Goal: Find contact information: Find contact information

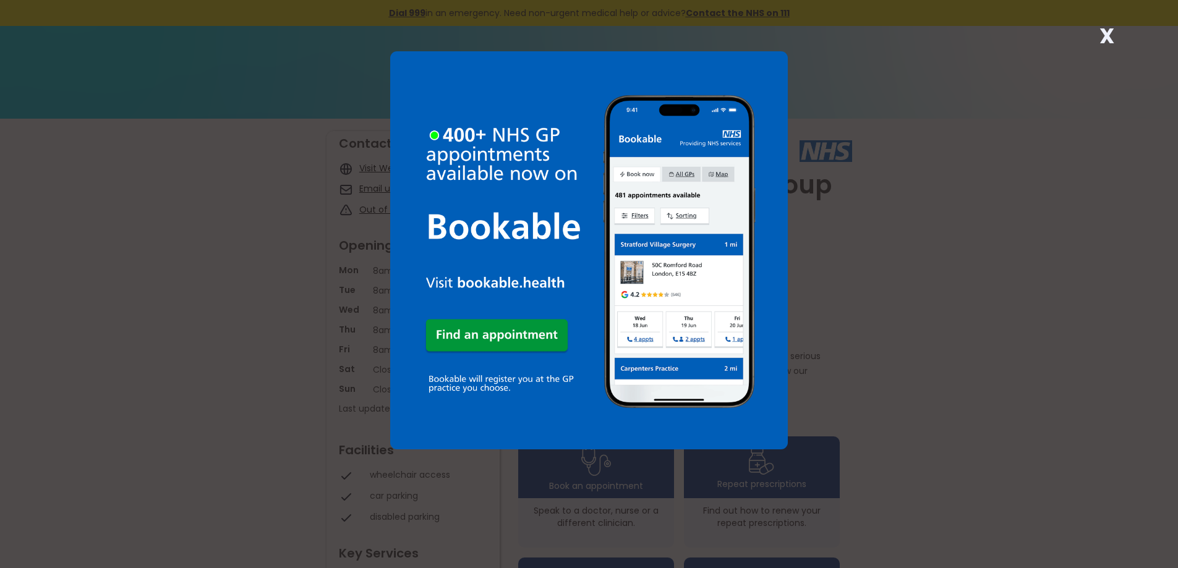
click at [1109, 30] on strong "X" at bounding box center [1106, 36] width 15 height 30
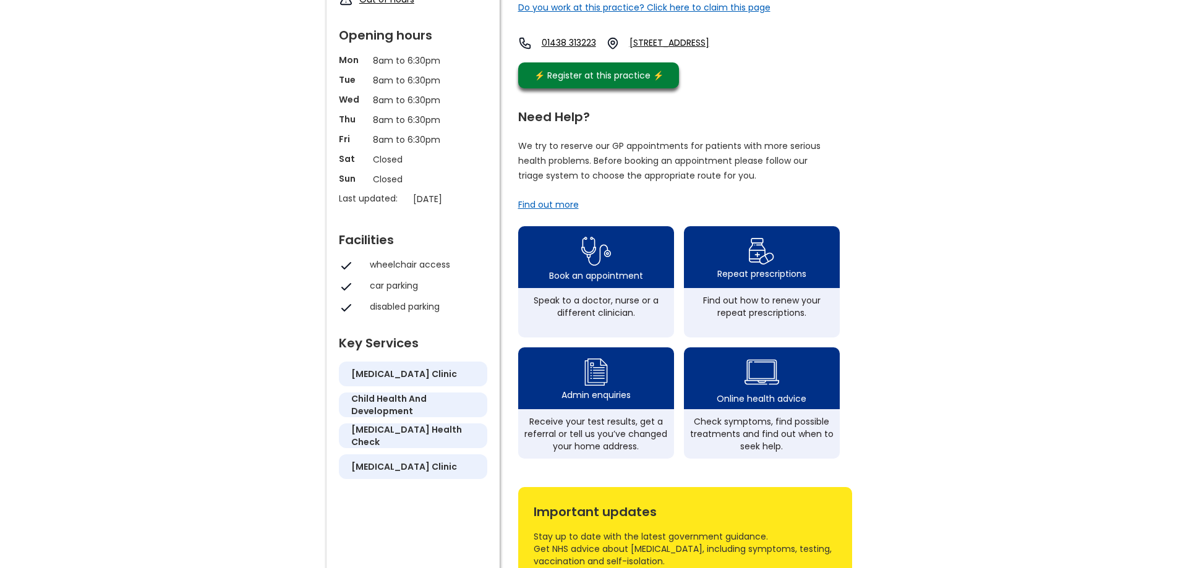
scroll to position [247, 0]
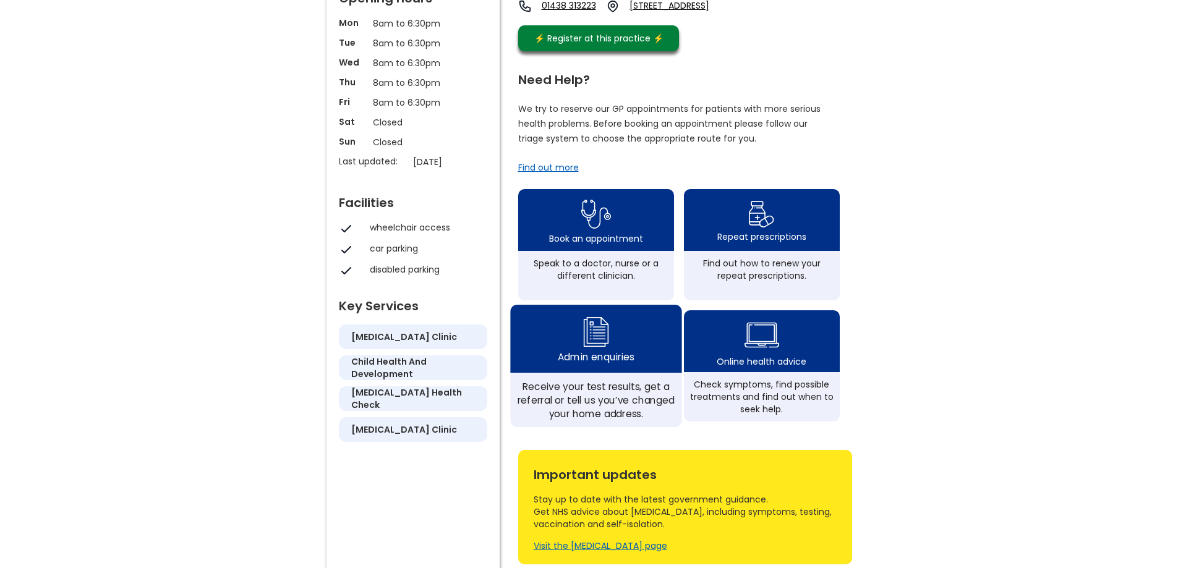
click at [589, 350] on img at bounding box center [596, 331] width 30 height 36
click at [590, 343] on img at bounding box center [596, 331] width 30 height 36
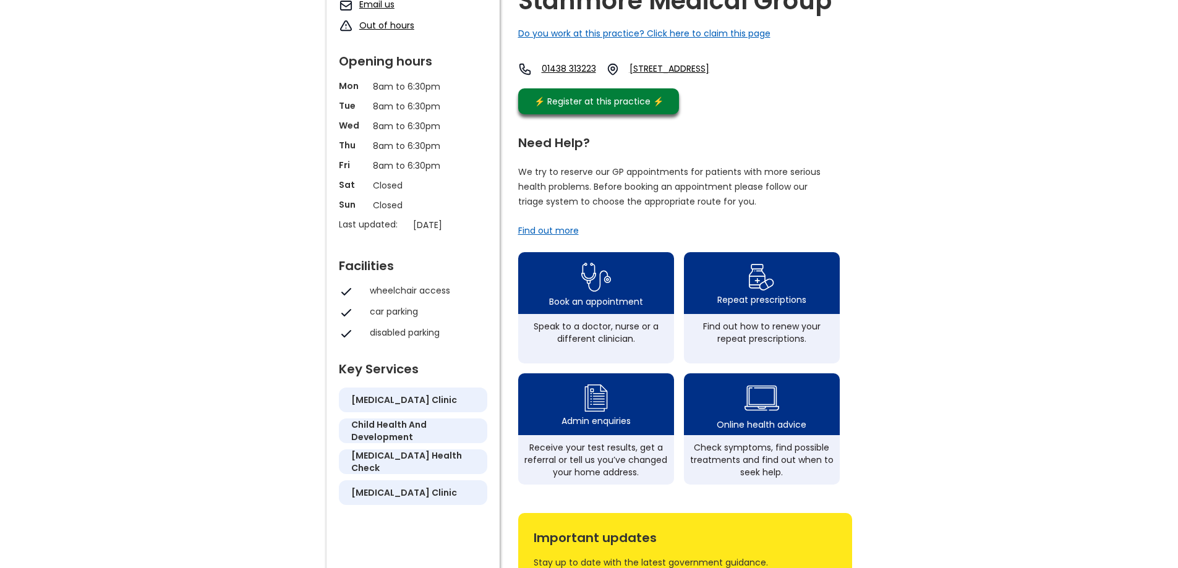
scroll to position [62, 0]
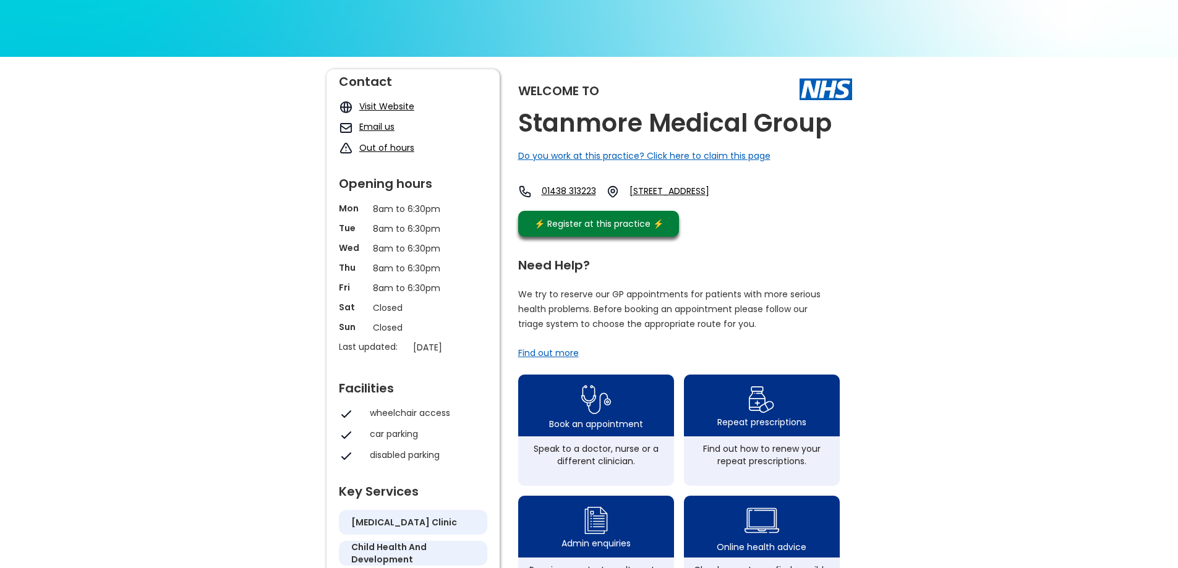
click at [400, 103] on link "Visit Website" at bounding box center [386, 106] width 55 height 12
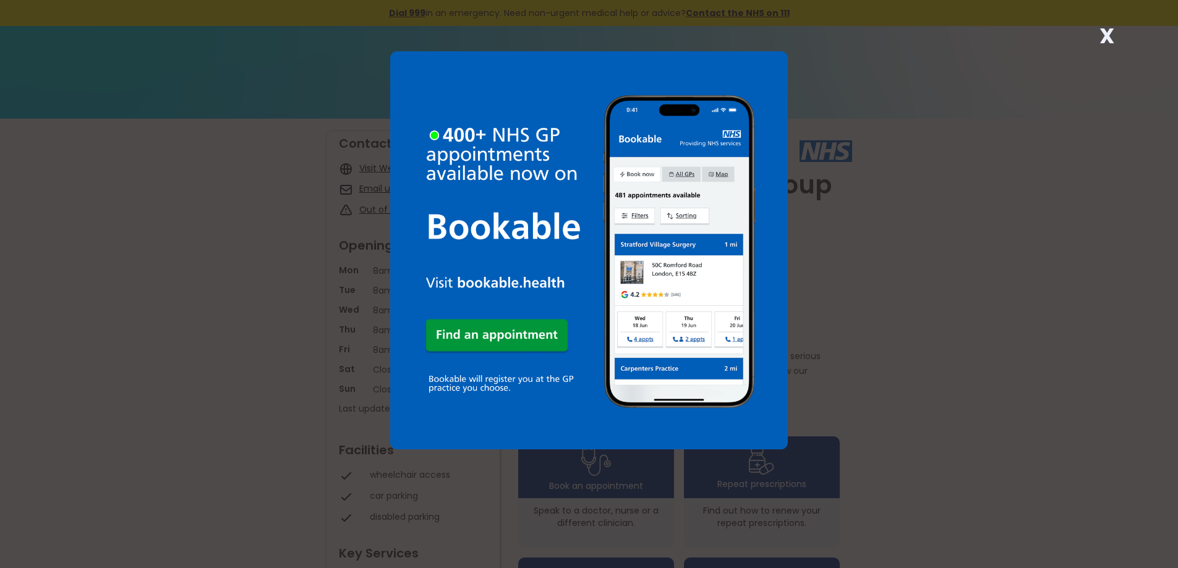
click at [1108, 35] on strong "X" at bounding box center [1106, 36] width 15 height 30
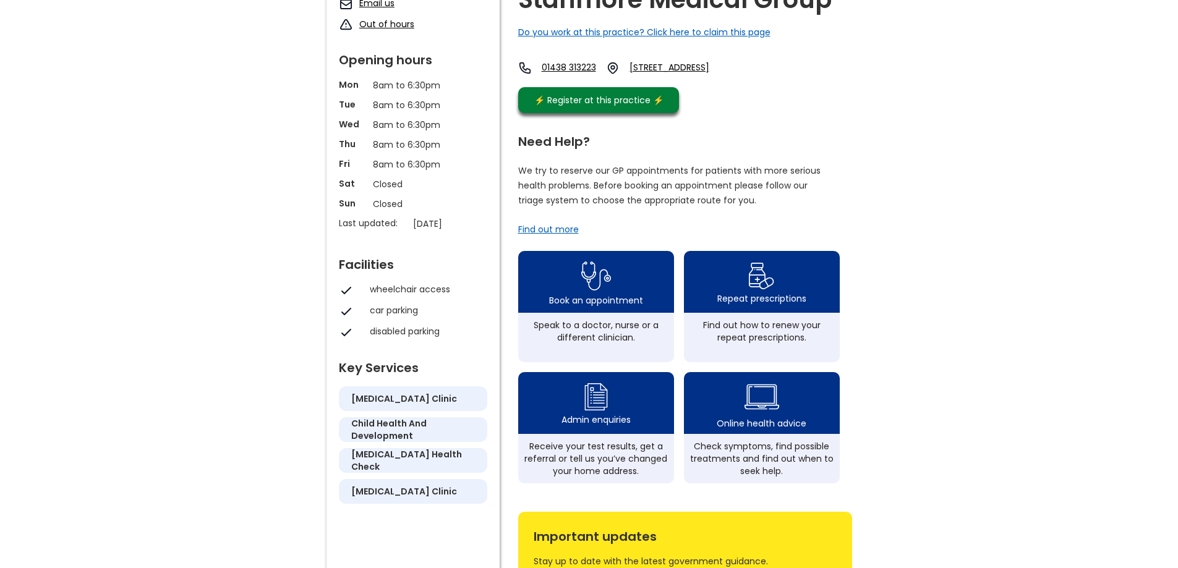
scroll to position [247, 0]
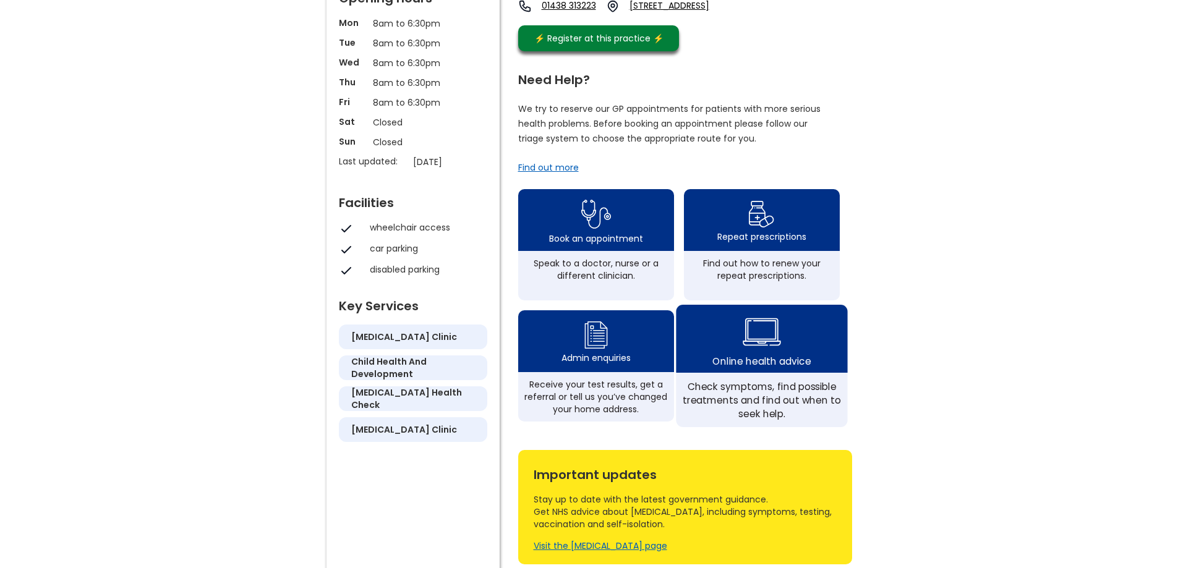
click at [765, 347] on img at bounding box center [762, 332] width 38 height 45
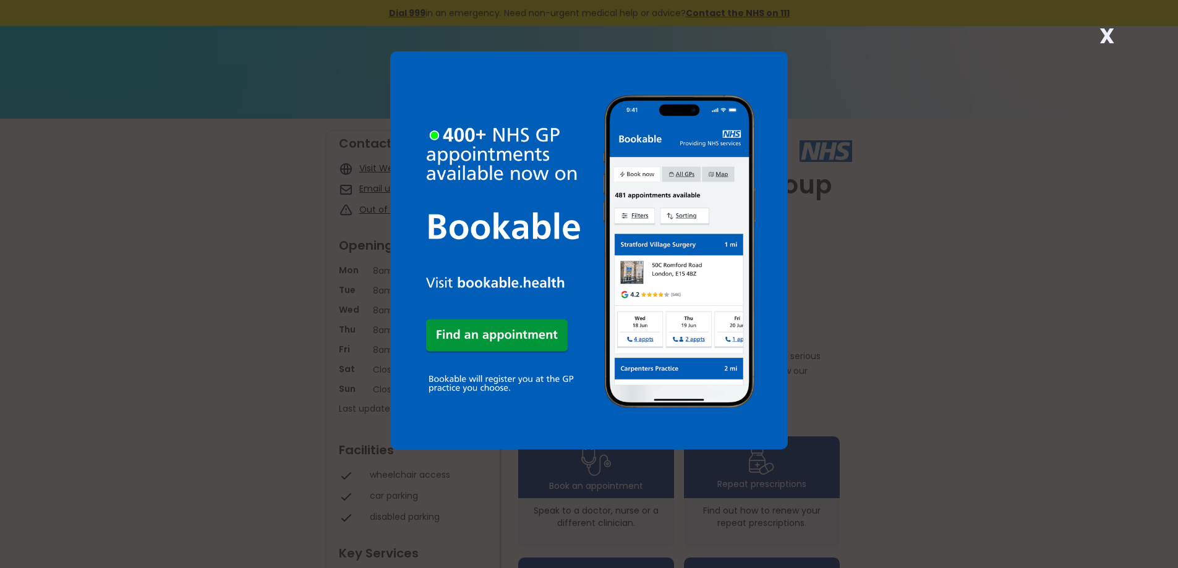
click at [1102, 28] on strong "X" at bounding box center [1106, 36] width 15 height 30
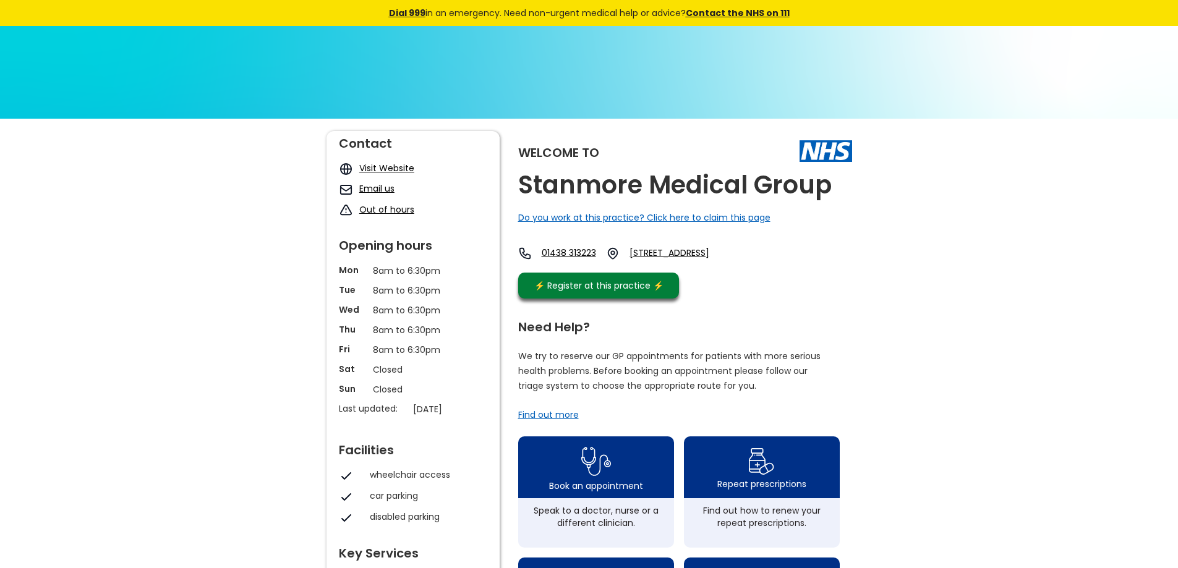
click at [377, 165] on link "Visit Website" at bounding box center [386, 168] width 55 height 12
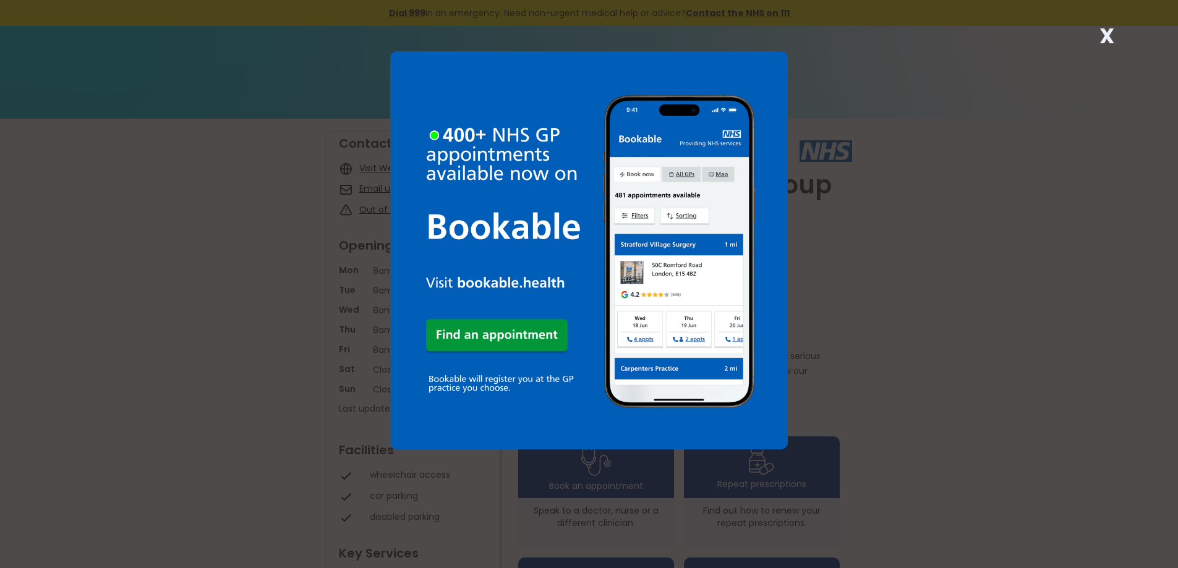
click at [1104, 30] on strong "X" at bounding box center [1106, 36] width 15 height 30
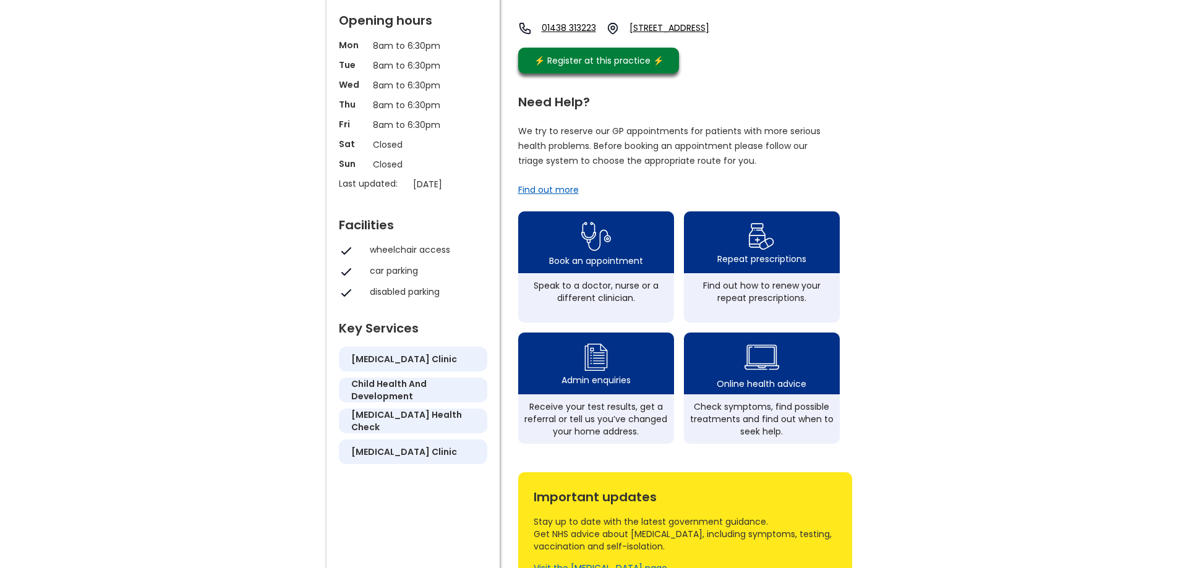
scroll to position [247, 0]
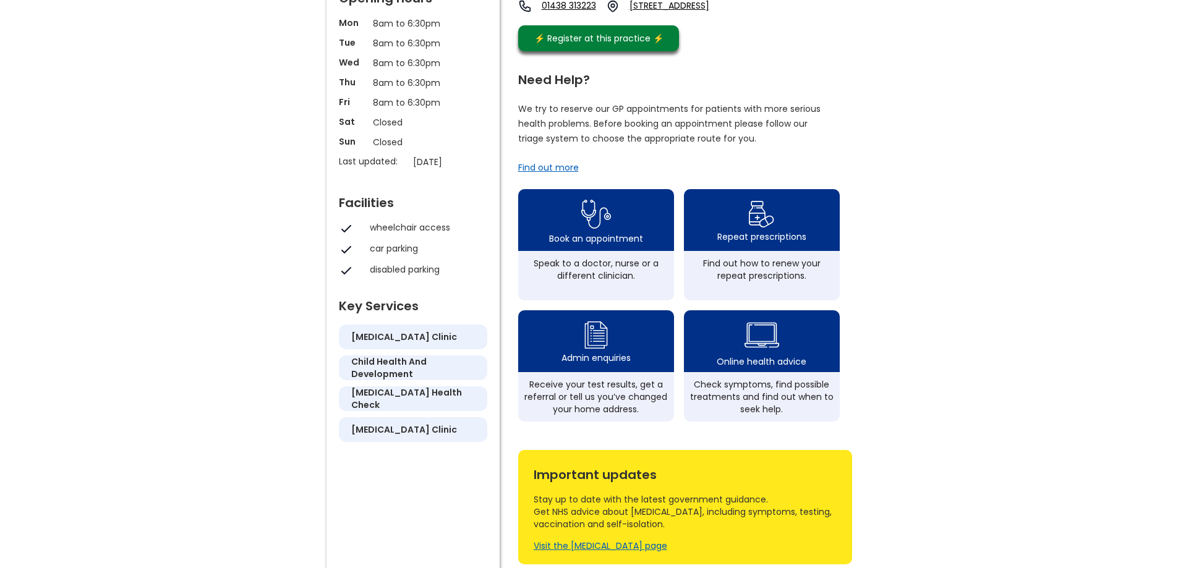
click at [555, 174] on div "Find out more" at bounding box center [548, 167] width 61 height 12
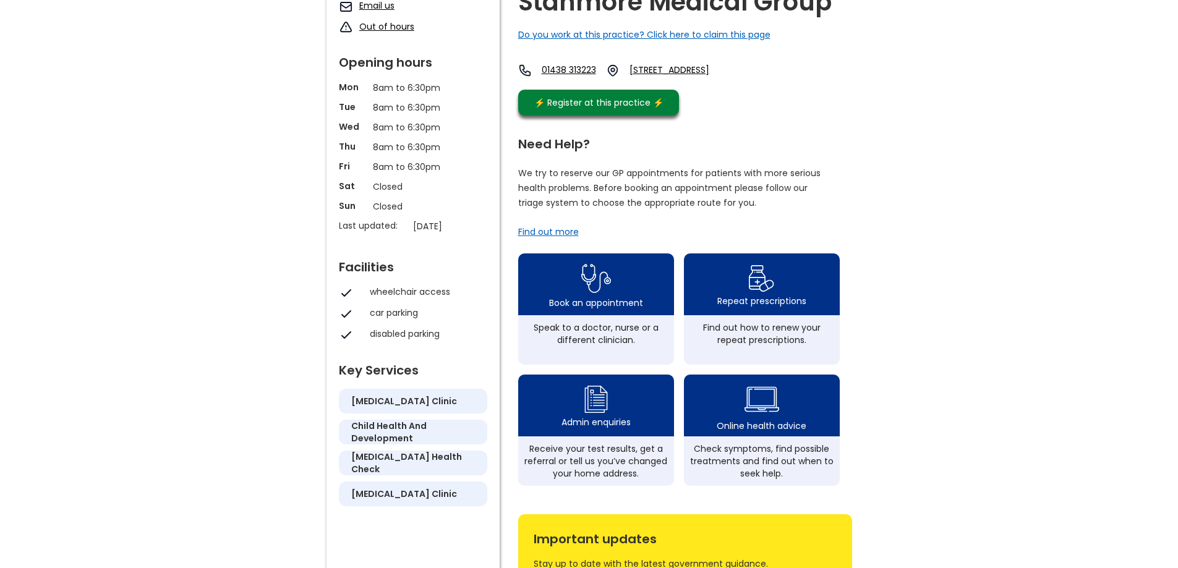
scroll to position [185, 0]
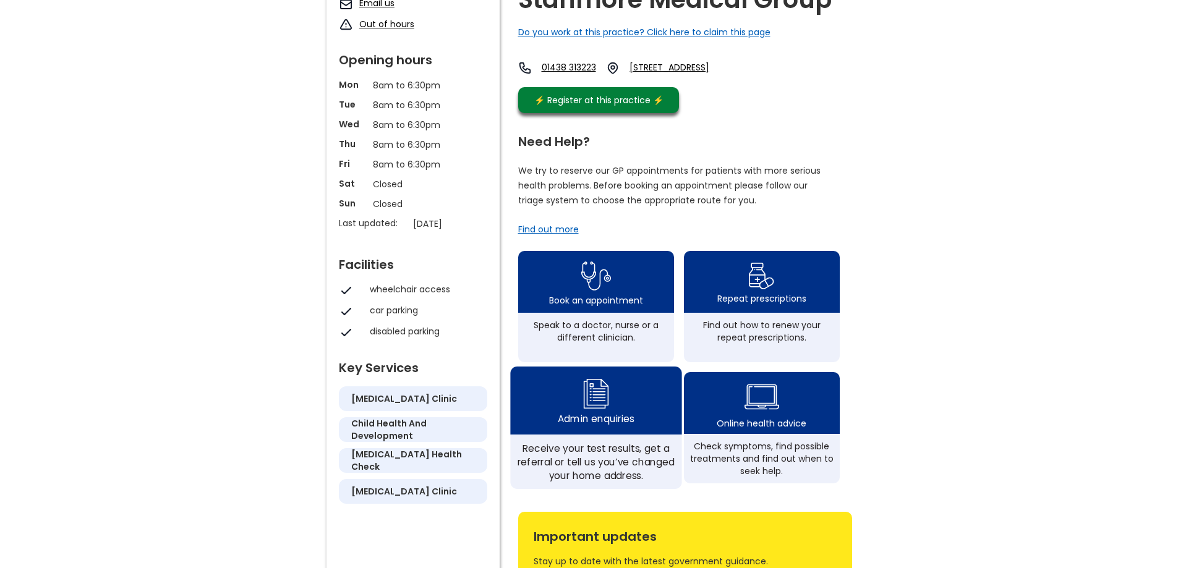
click at [574, 414] on div "Admin enquiries" at bounding box center [595, 401] width 171 height 68
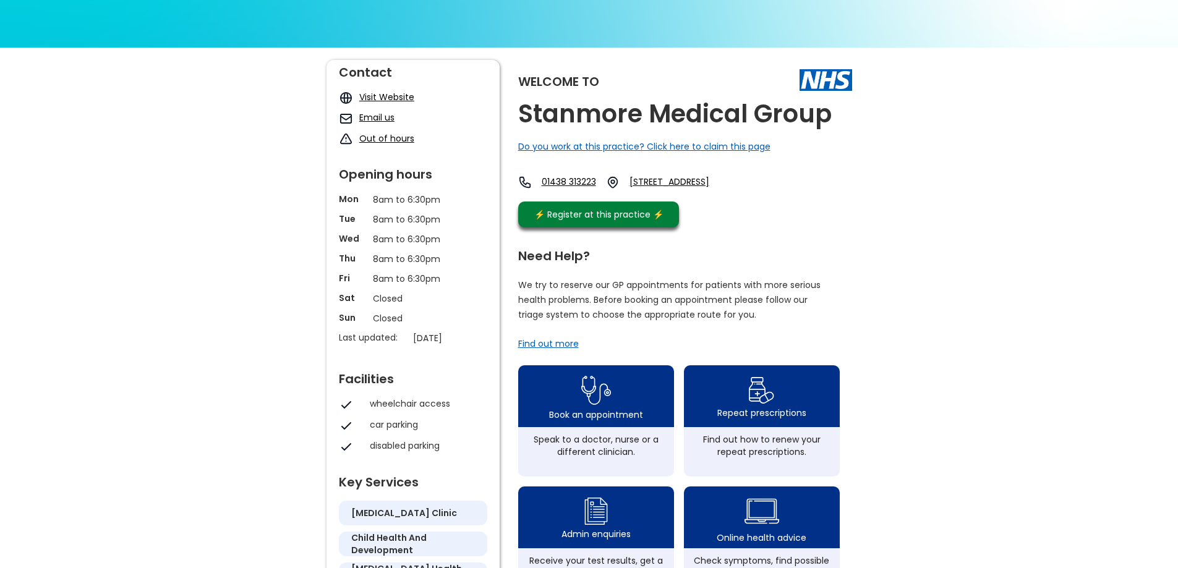
scroll to position [0, 0]
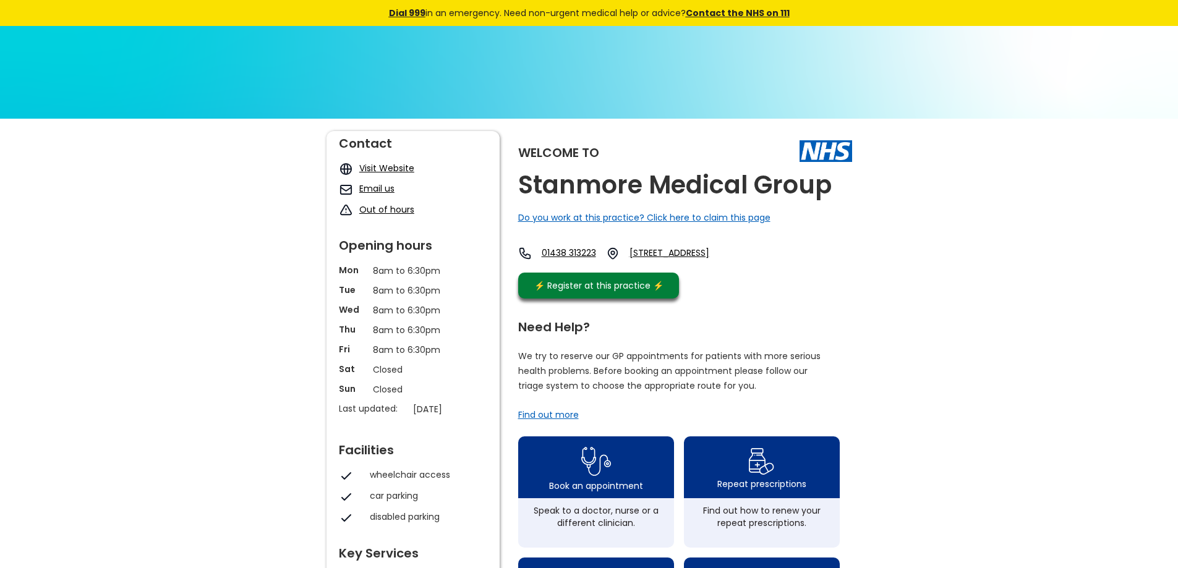
click at [715, 260] on link "[STREET_ADDRESS]" at bounding box center [683, 254] width 109 height 14
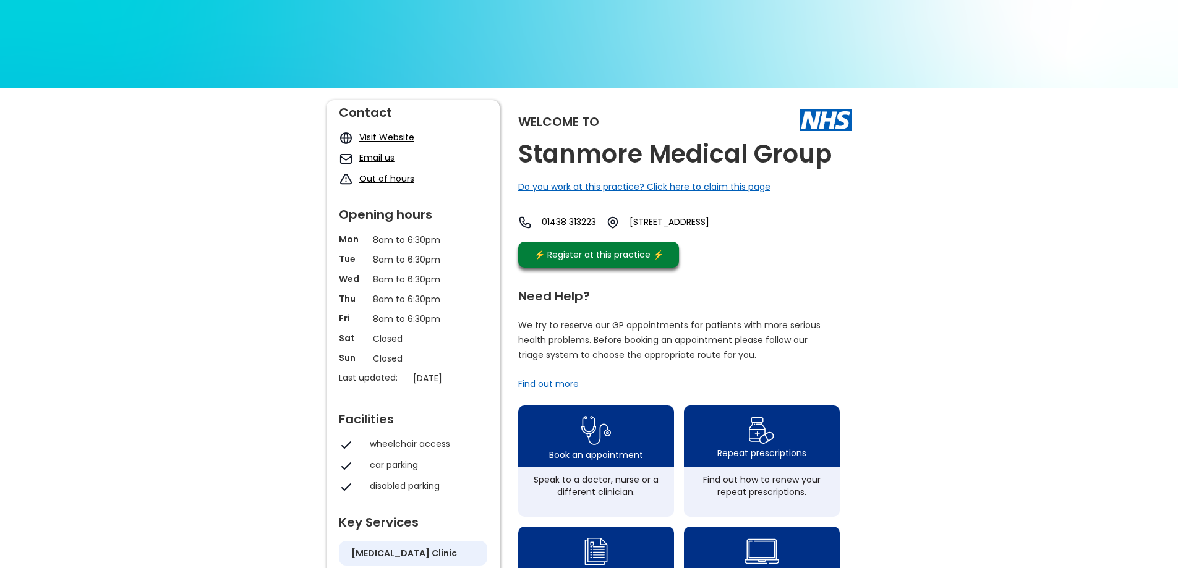
scroll to position [62, 0]
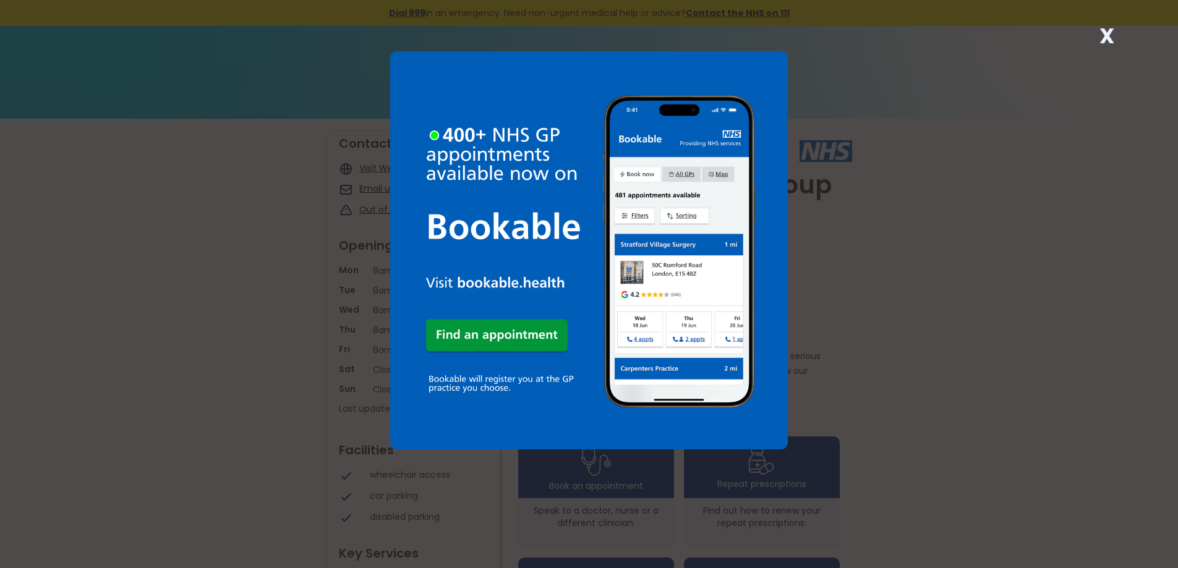
click at [1108, 35] on strong "X" at bounding box center [1106, 36] width 15 height 30
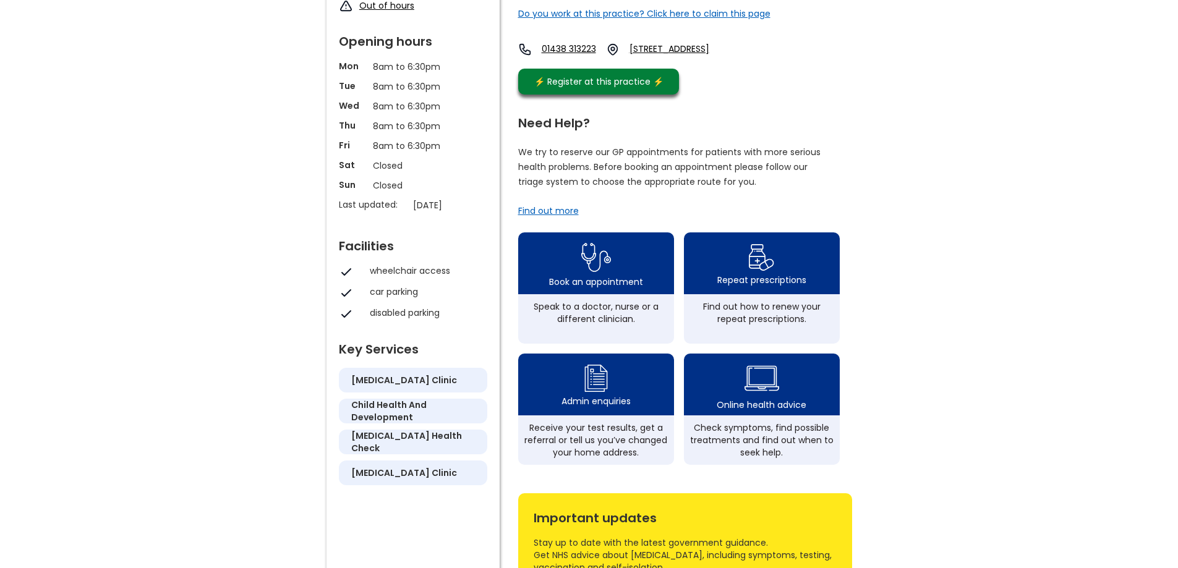
scroll to position [185, 0]
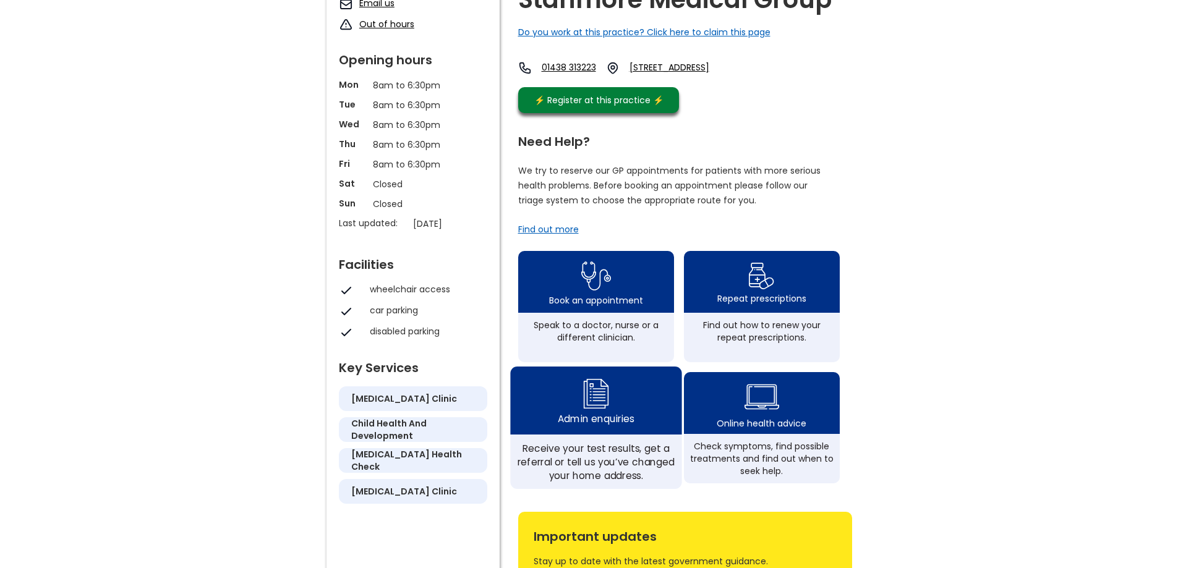
click at [605, 412] on img at bounding box center [596, 393] width 30 height 36
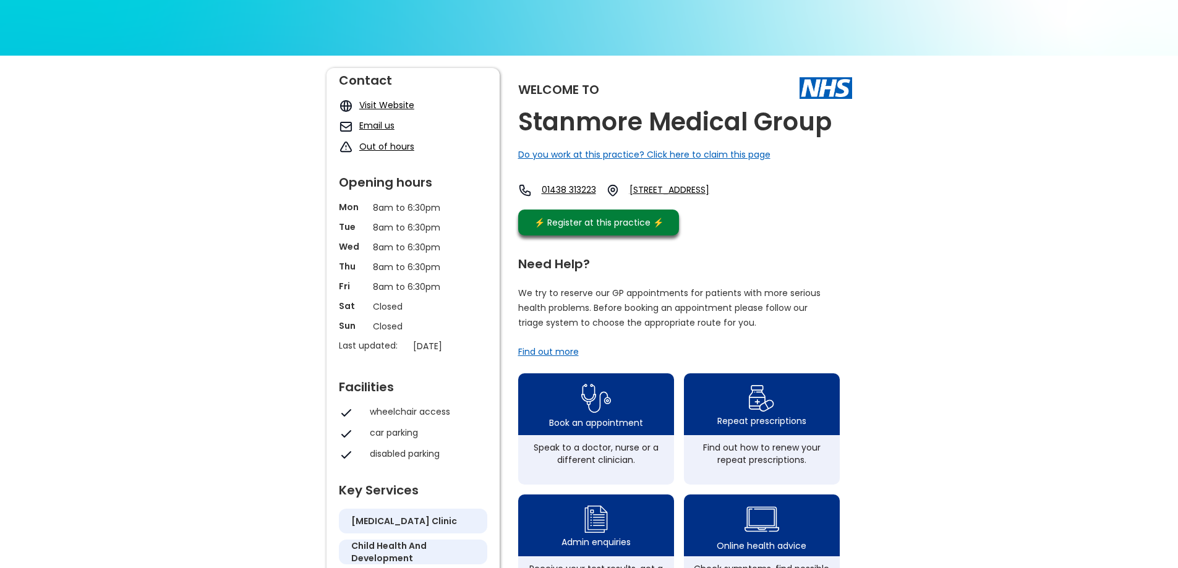
scroll to position [62, 0]
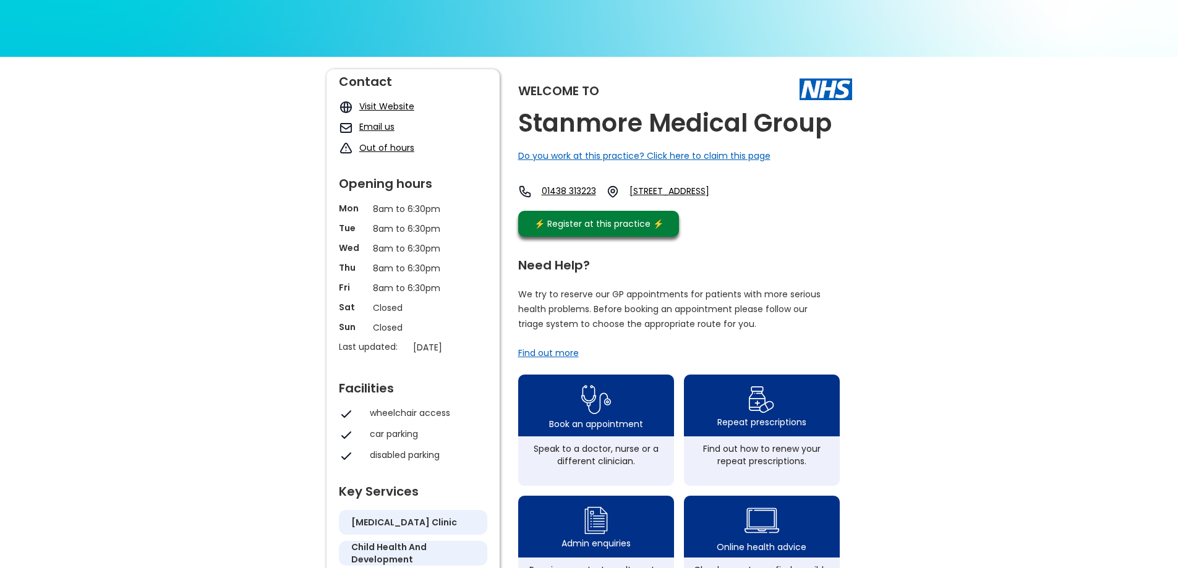
click at [370, 127] on link "Email us" at bounding box center [376, 127] width 35 height 12
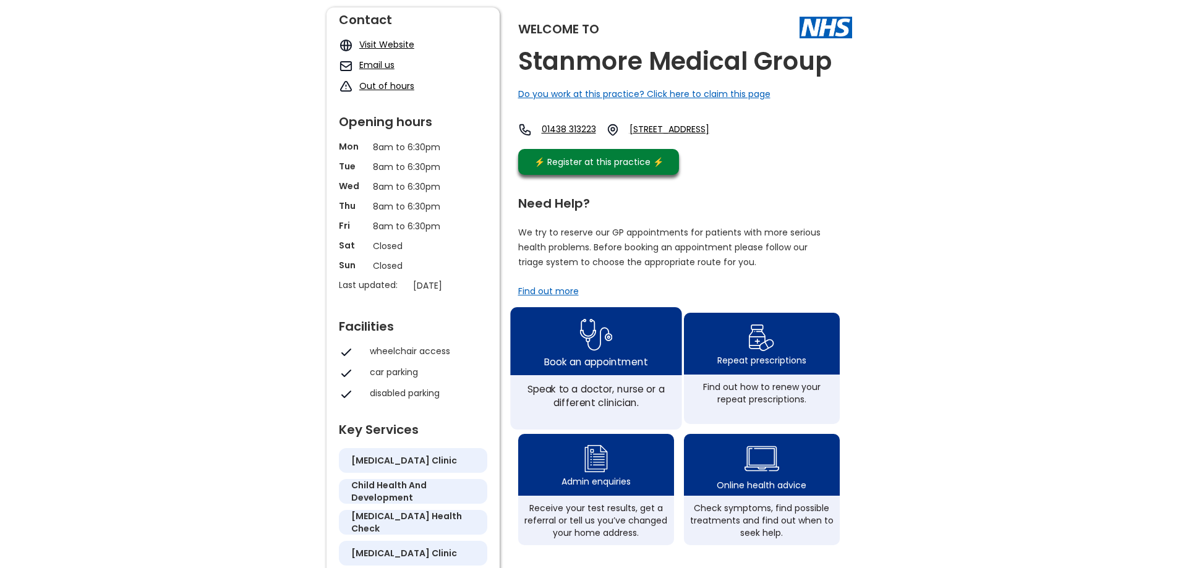
click at [587, 355] on img at bounding box center [595, 335] width 33 height 40
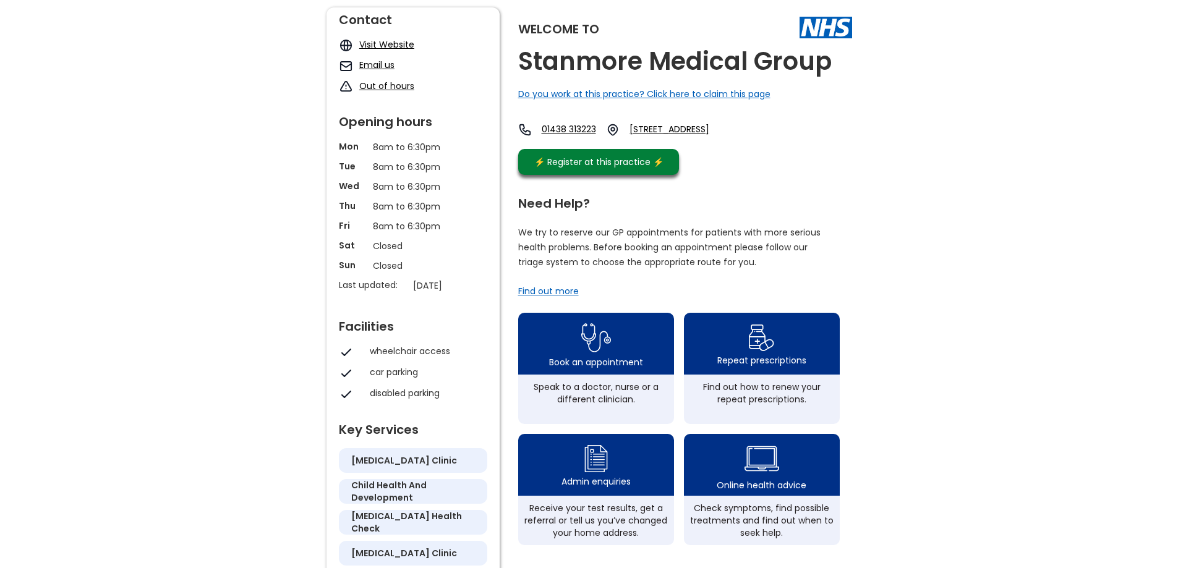
click at [393, 43] on link "Visit Website" at bounding box center [386, 44] width 55 height 12
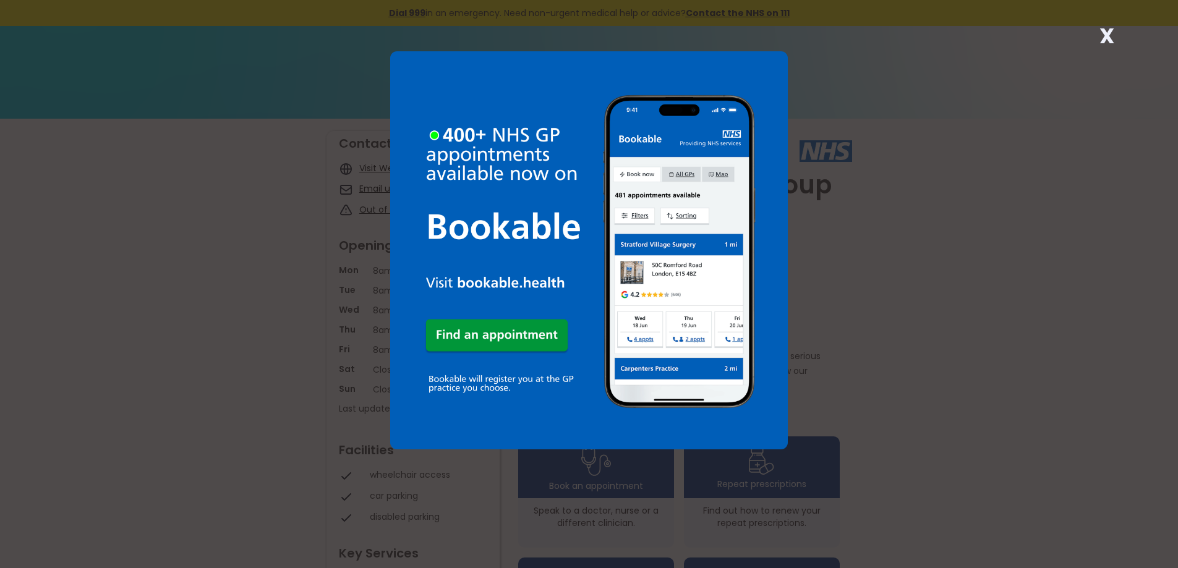
click at [1102, 33] on strong "X" at bounding box center [1106, 36] width 15 height 30
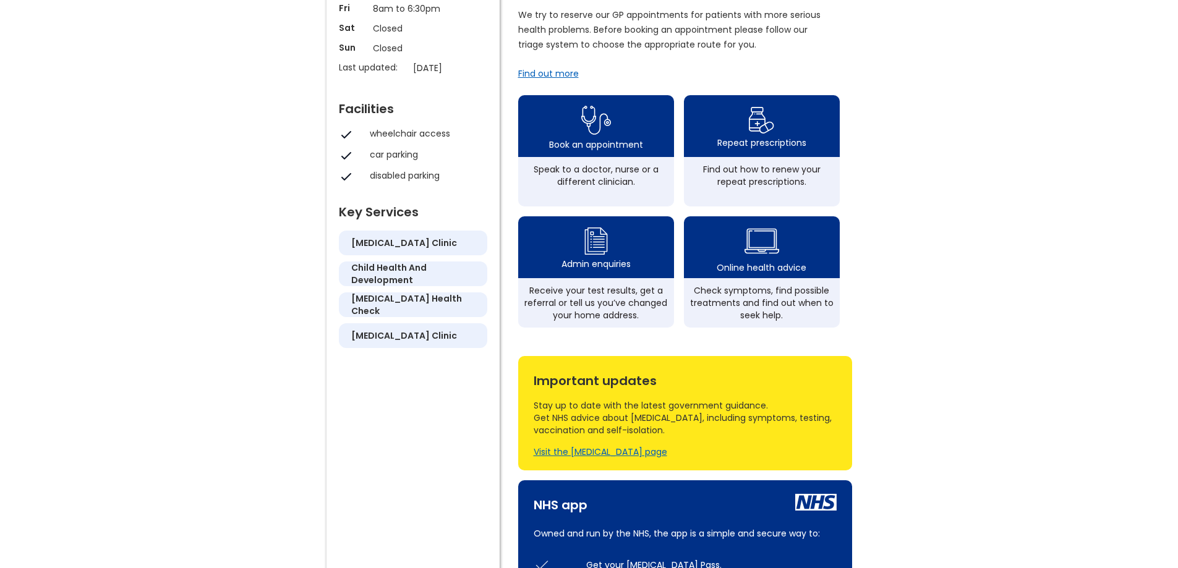
scroll to position [309, 0]
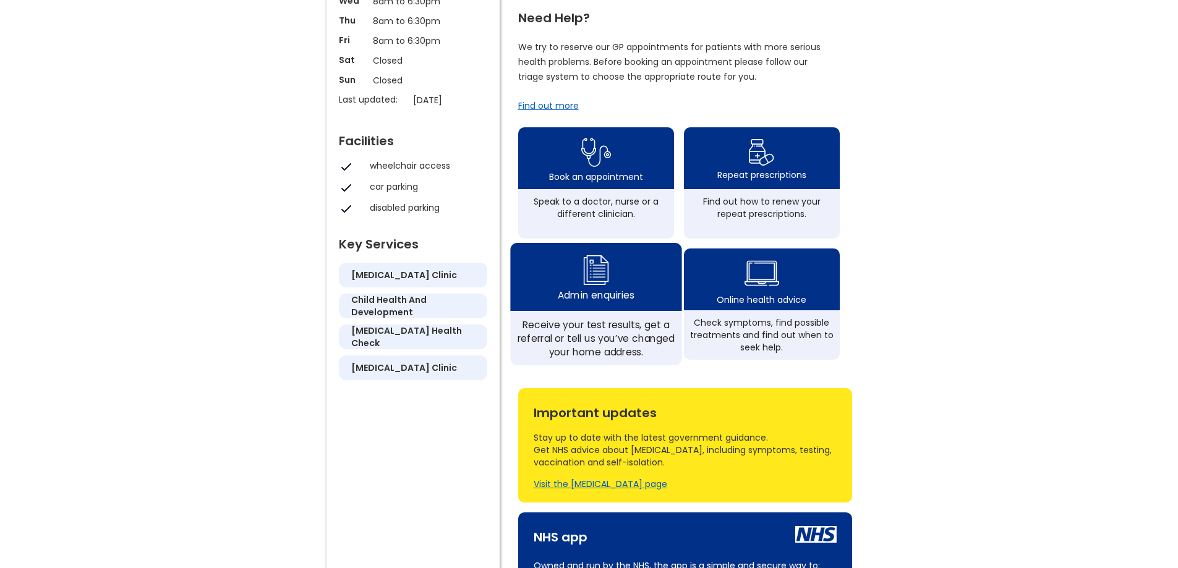
click at [598, 288] on img at bounding box center [596, 270] width 30 height 36
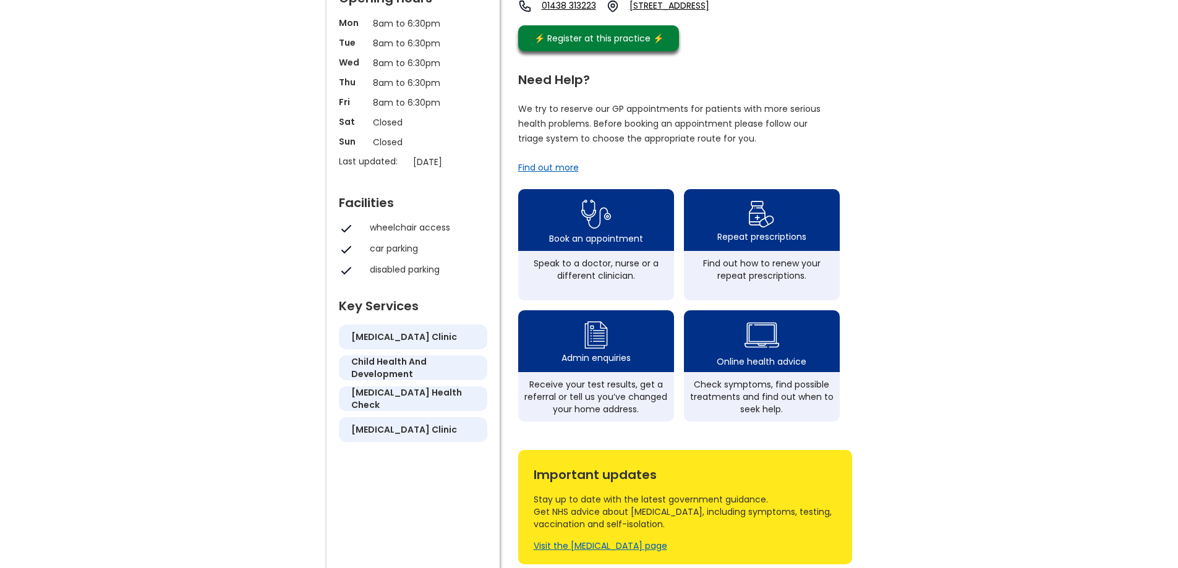
scroll to position [0, 0]
